Goal: Information Seeking & Learning: Learn about a topic

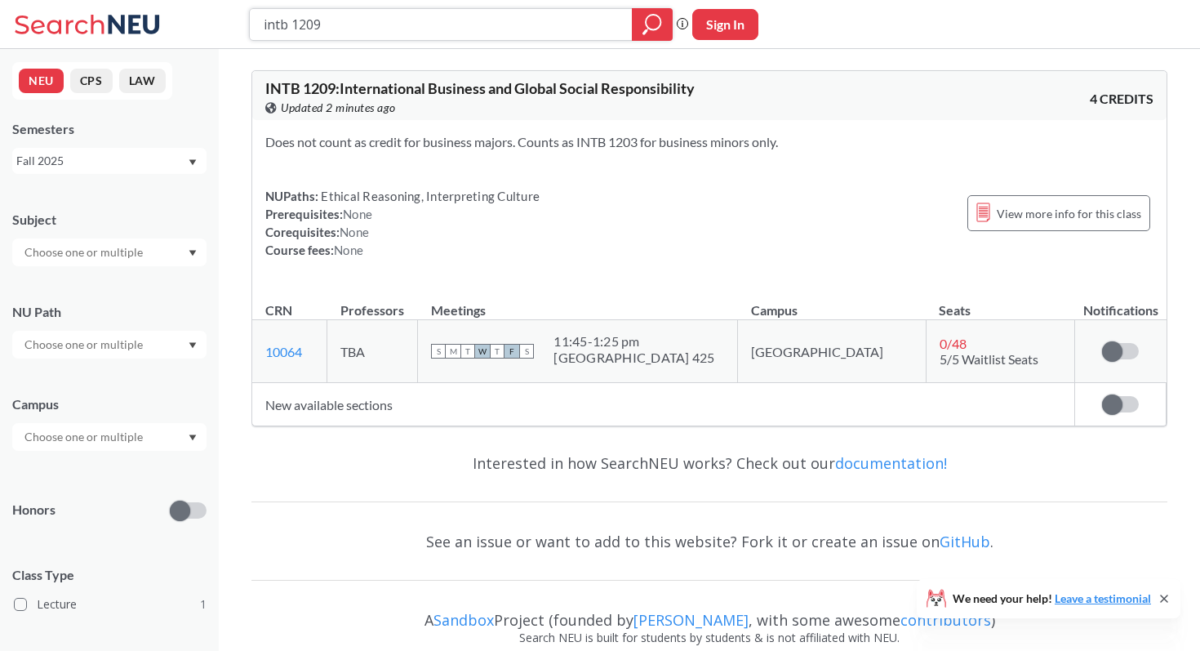
click at [331, 24] on input "intb 1209" at bounding box center [441, 25] width 358 height 28
type input "innovation!"
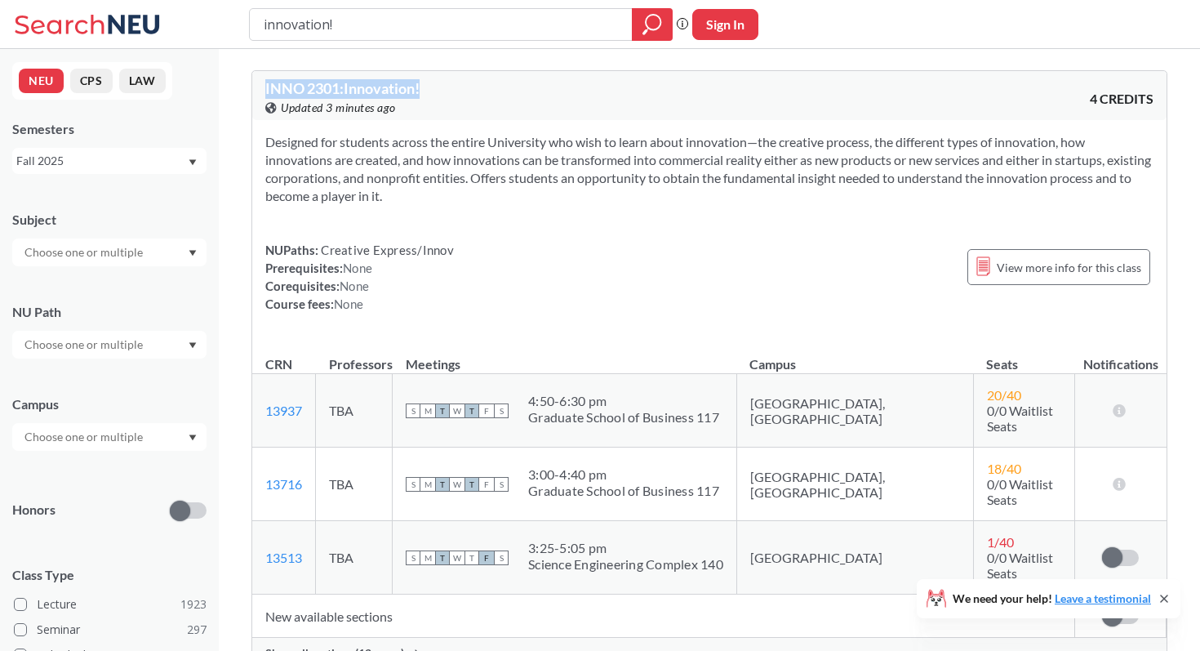
drag, startPoint x: 427, startPoint y: 85, endPoint x: 258, endPoint y: 86, distance: 169.0
click at [258, 86] on div "INNO 2301 : Innovation! View this course on Banner. Updated 3 minutes ago 4 CRE…" at bounding box center [709, 95] width 914 height 49
click at [696, 269] on div "NUPaths: Creative Express/Innov Prerequisites: None Corequisites: None Course f…" at bounding box center [709, 277] width 888 height 72
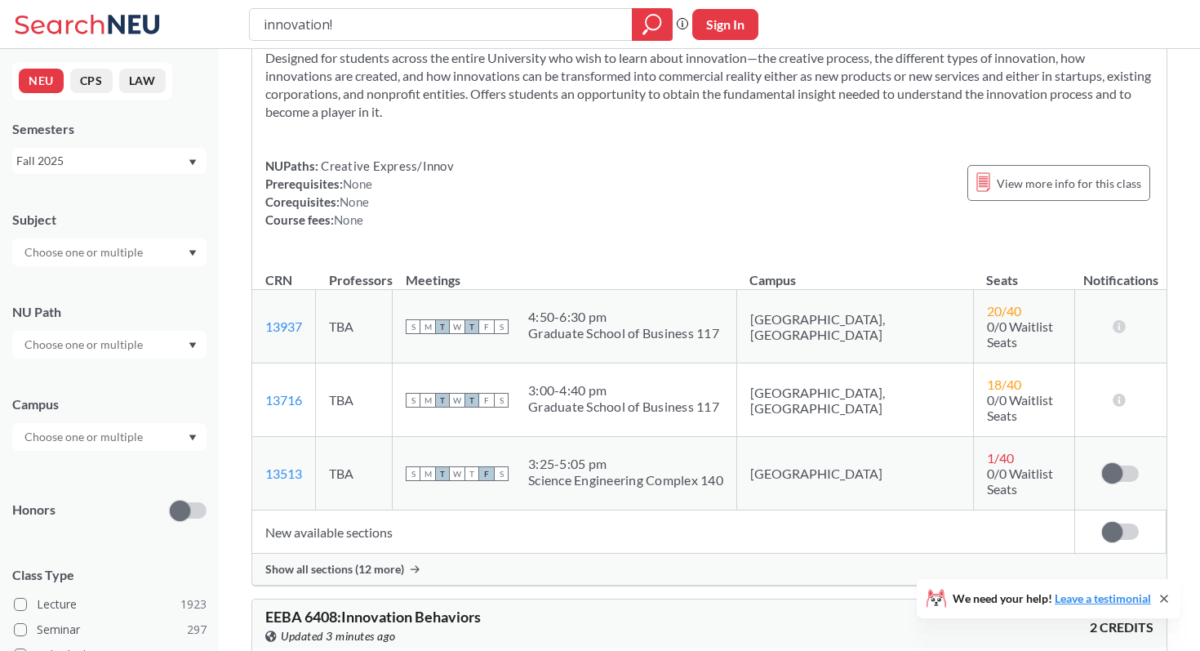
scroll to position [117, 0]
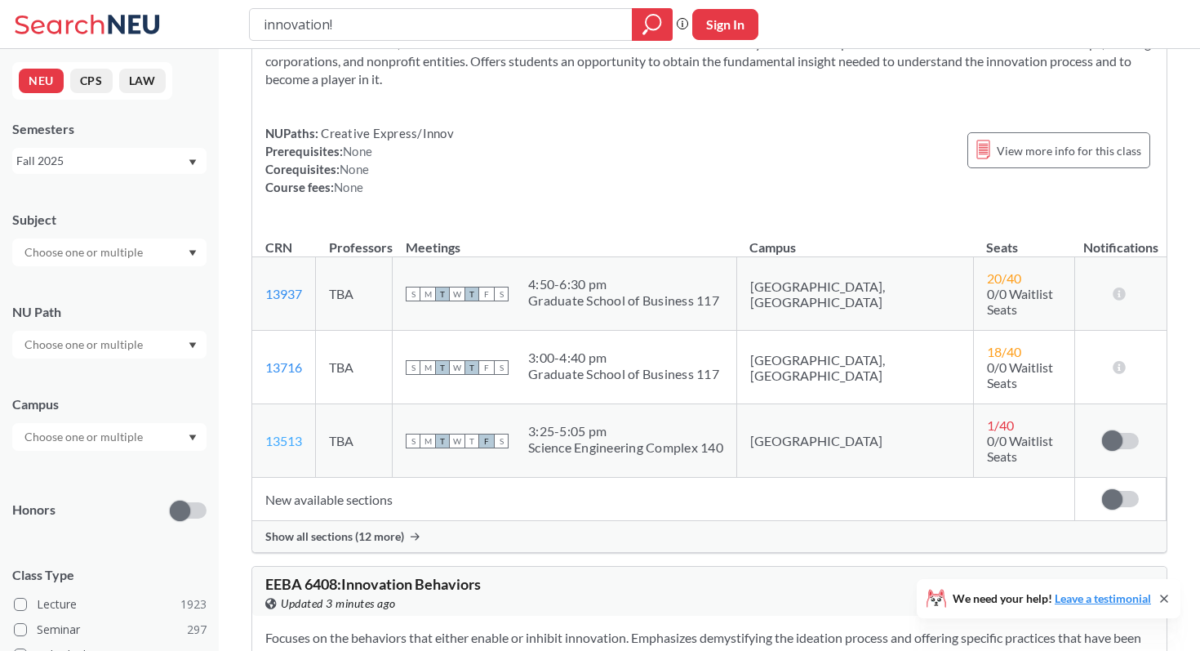
click at [295, 433] on link "13513" at bounding box center [283, 441] width 37 height 16
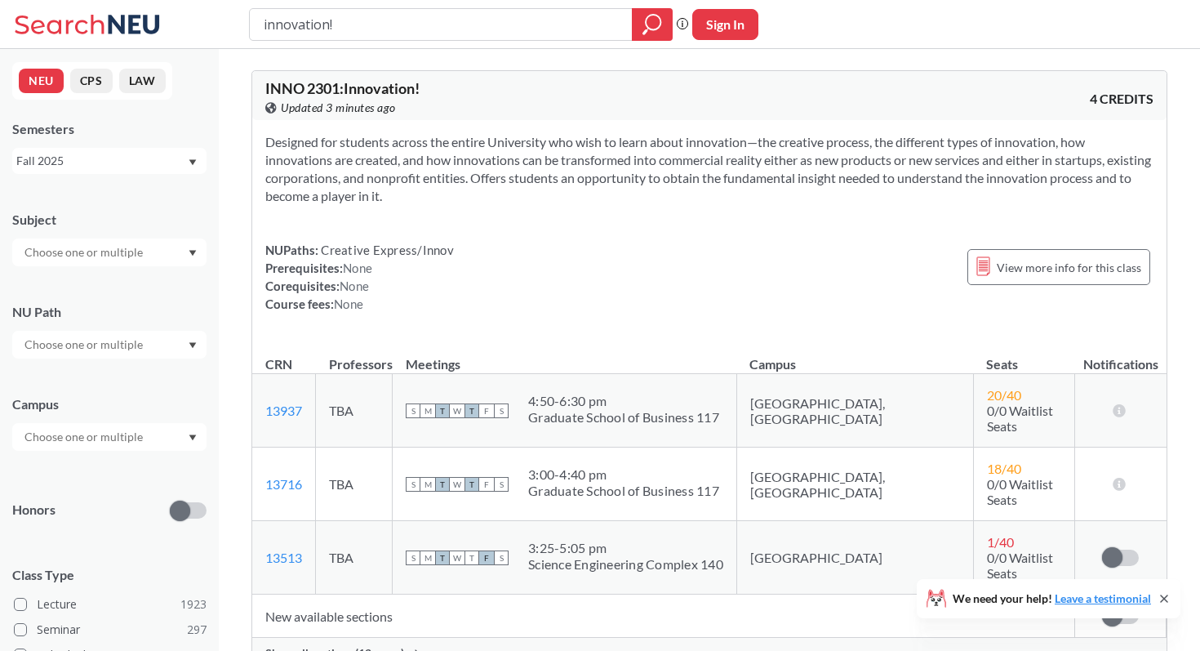
scroll to position [117, 0]
